Goal: Information Seeking & Learning: Learn about a topic

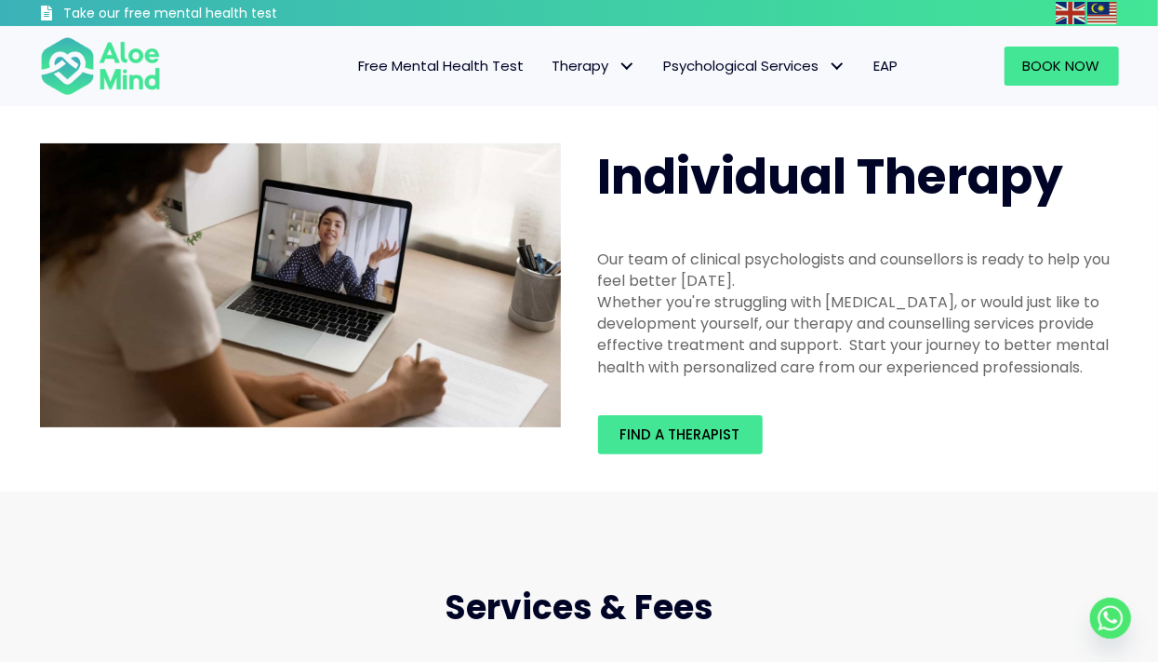
click at [17, 28] on div "Free Mental Health Test Therapy Individual therapy Teen Therapy Child Therapy C…" at bounding box center [579, 66] width 1158 height 80
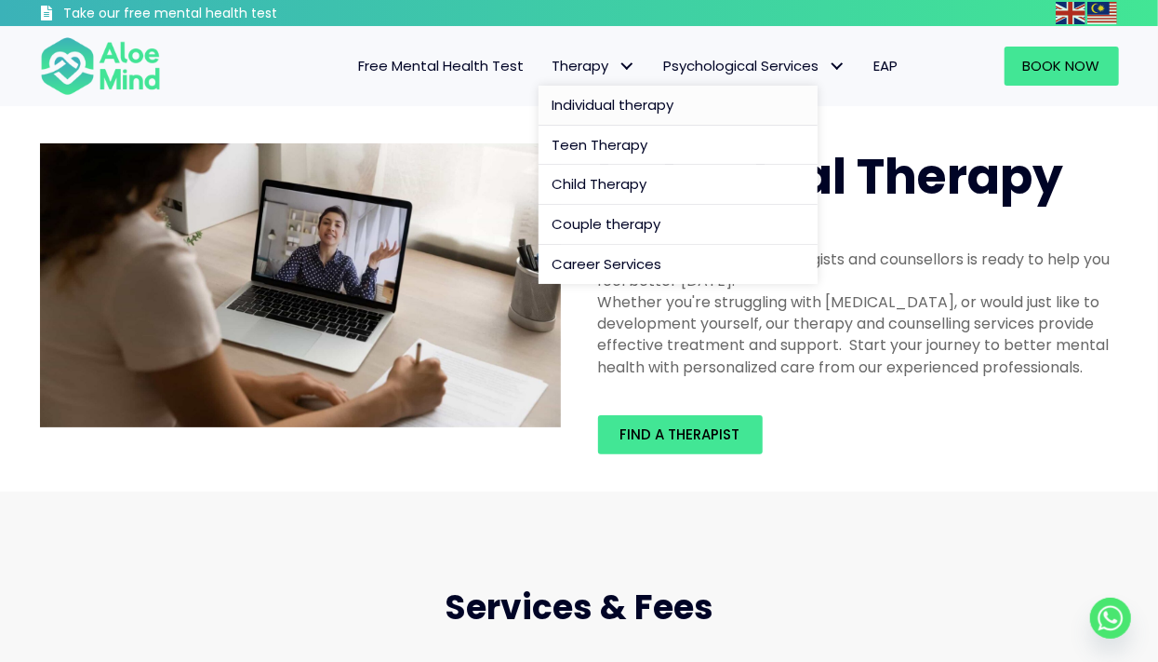
click at [626, 70] on span "Therapy: submenu" at bounding box center [627, 66] width 27 height 27
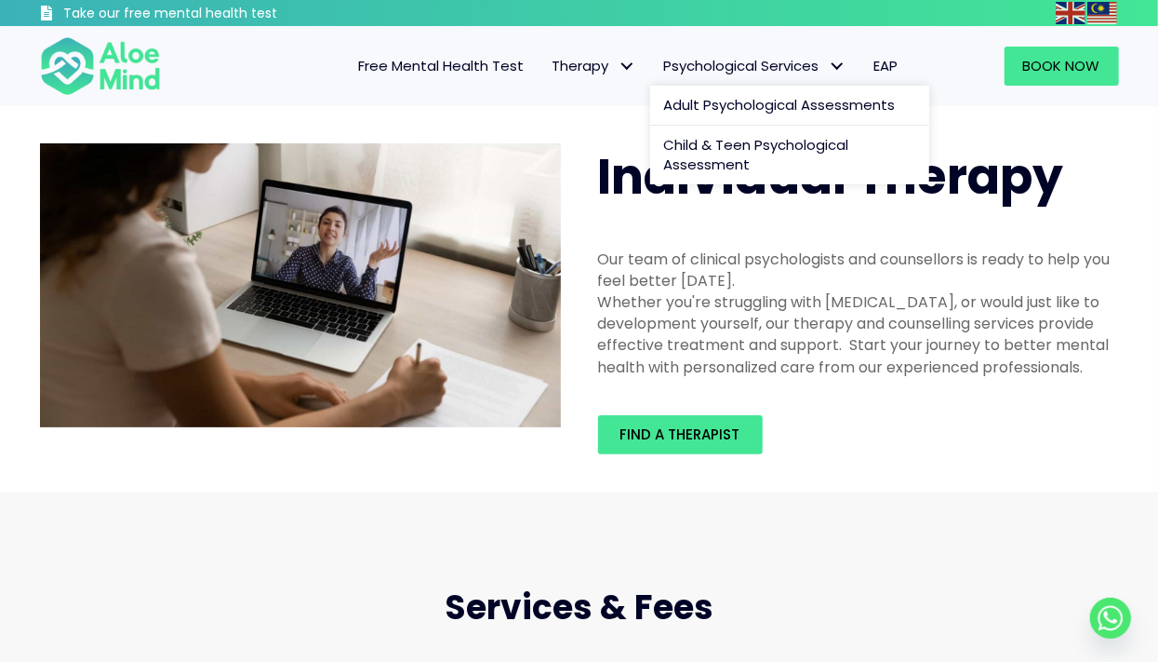
click at [783, 69] on span "Psychological Services" at bounding box center [755, 66] width 182 height 20
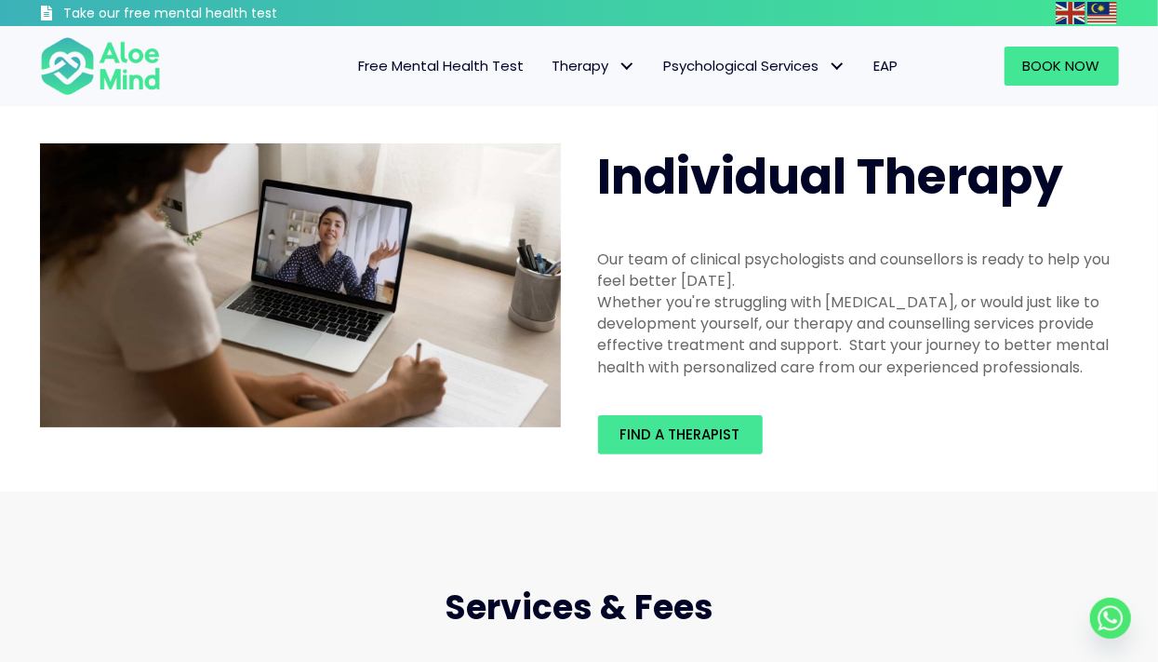
click at [327, 109] on div "Individual Therapy Our team of clinical psychologists and counsellors is ready …" at bounding box center [579, 298] width 1158 height 385
